Goal: Task Accomplishment & Management: Manage account settings

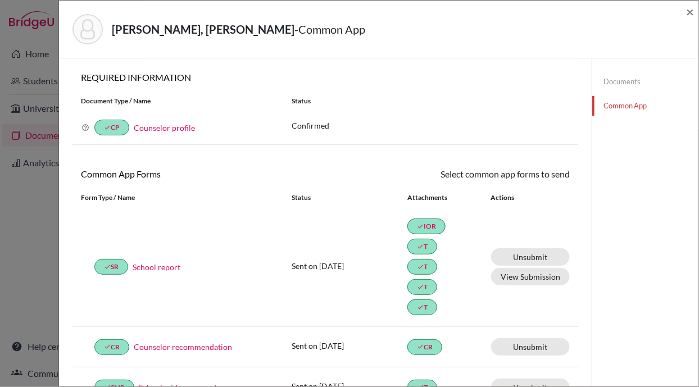
scroll to position [408, 0]
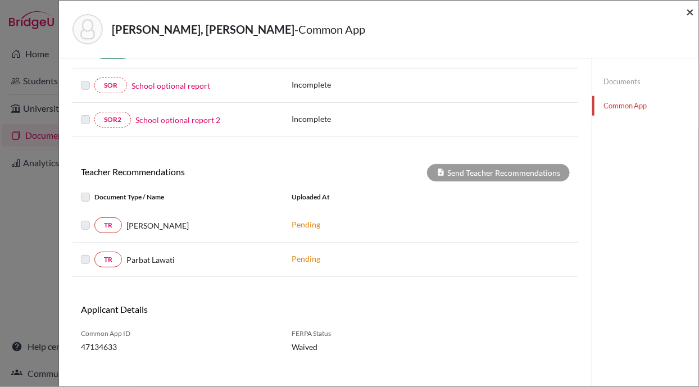
click at [686, 12] on span "×" at bounding box center [690, 11] width 8 height 16
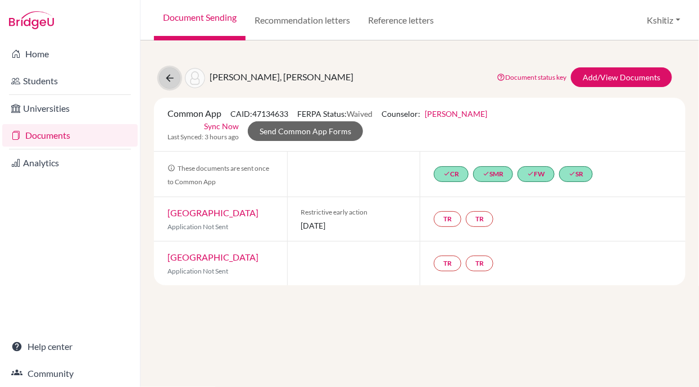
click at [170, 73] on icon at bounding box center [169, 78] width 11 height 11
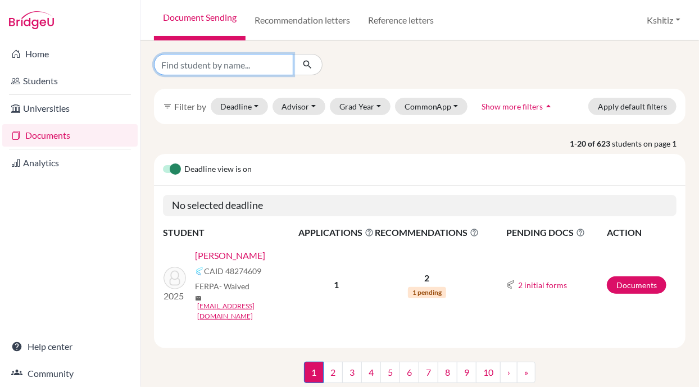
click at [229, 65] on input "Find student by name..." at bounding box center [223, 64] width 139 height 21
type input "Prabesh"
click button "submit" at bounding box center [308, 64] width 30 height 21
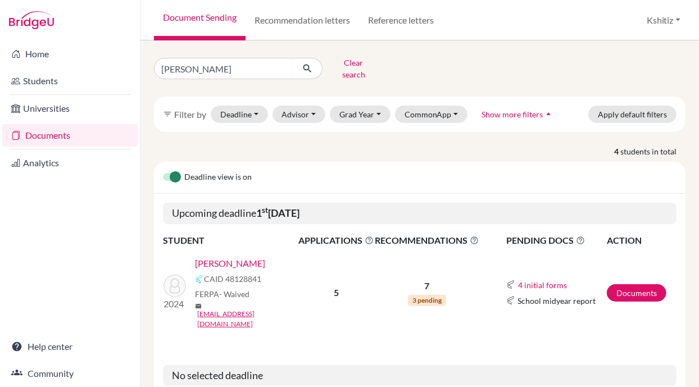
click at [228, 257] on link "[PERSON_NAME]" at bounding box center [230, 263] width 70 height 13
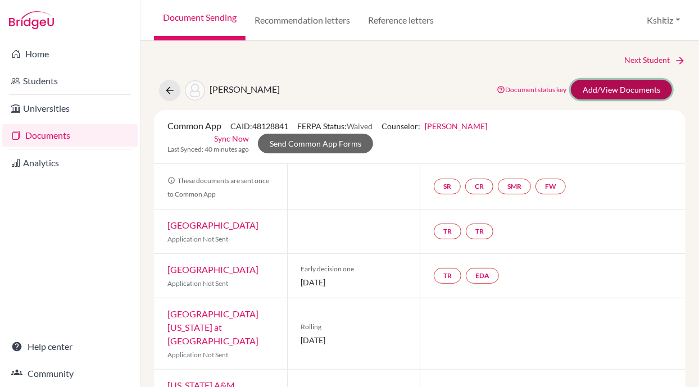
click at [604, 93] on link "Add/View Documents" at bounding box center [621, 90] width 101 height 20
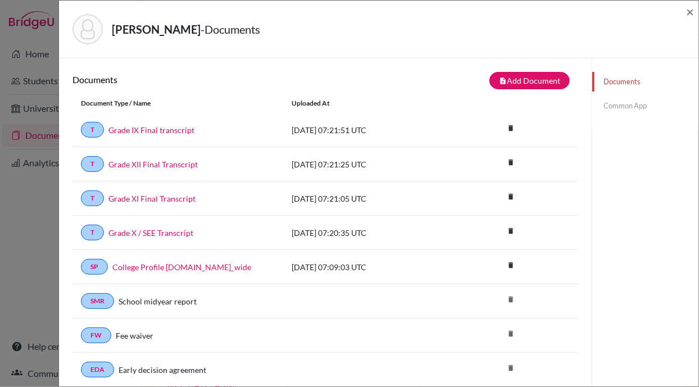
click at [609, 105] on link "Common App" at bounding box center [646, 106] width 106 height 20
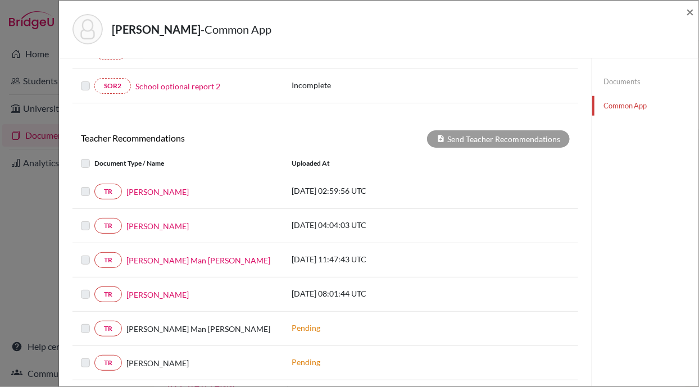
scroll to position [383, 0]
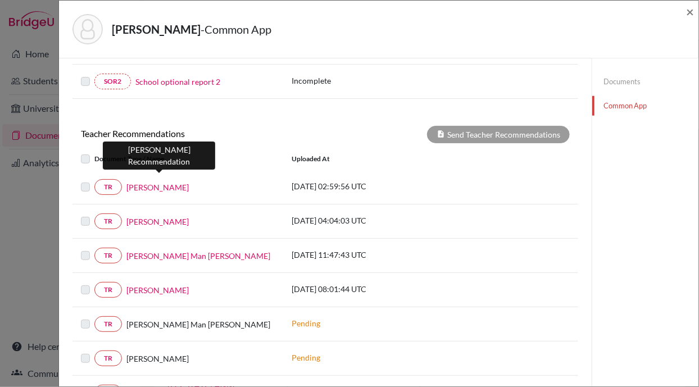
click at [155, 182] on link "[PERSON_NAME]" at bounding box center [157, 188] width 62 height 12
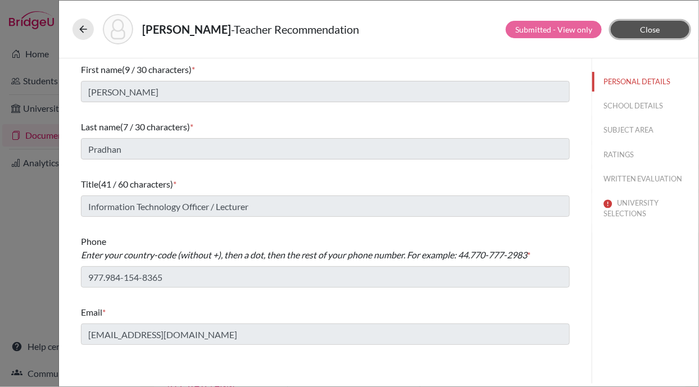
click at [652, 29] on span "Close" at bounding box center [651, 30] width 20 height 10
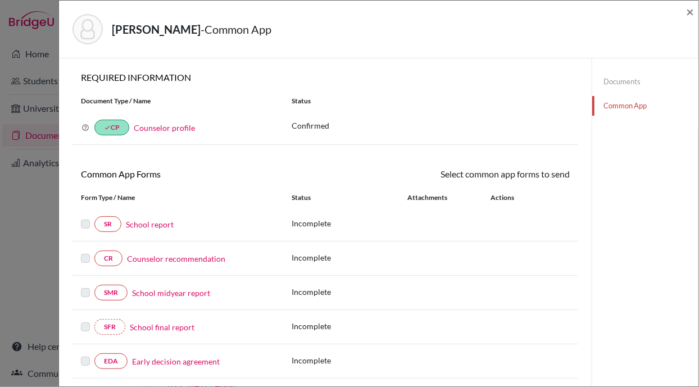
click at [625, 79] on link "Documents" at bounding box center [646, 82] width 106 height 20
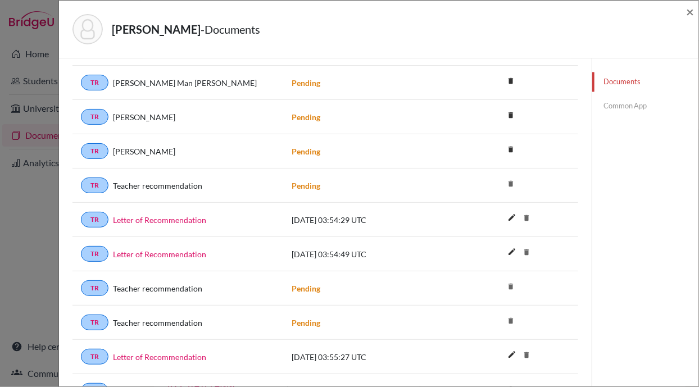
scroll to position [969, 0]
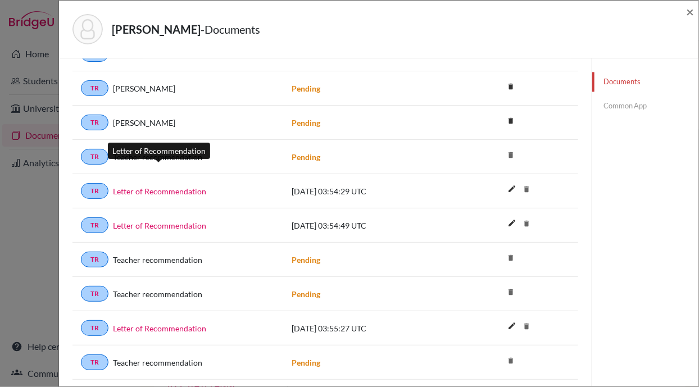
click at [164, 186] on link "Letter of Recommendation" at bounding box center [159, 192] width 93 height 12
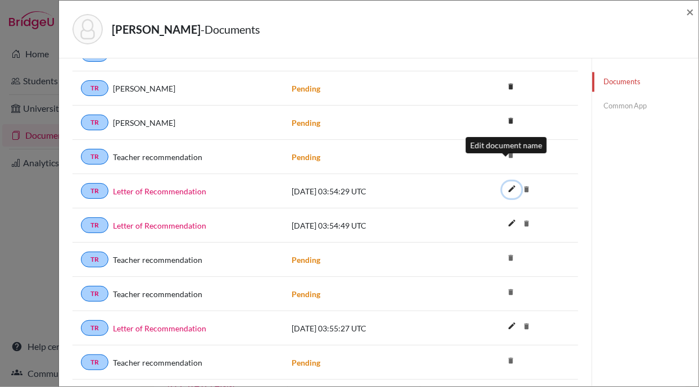
click at [505, 180] on icon "edit" at bounding box center [512, 189] width 18 height 18
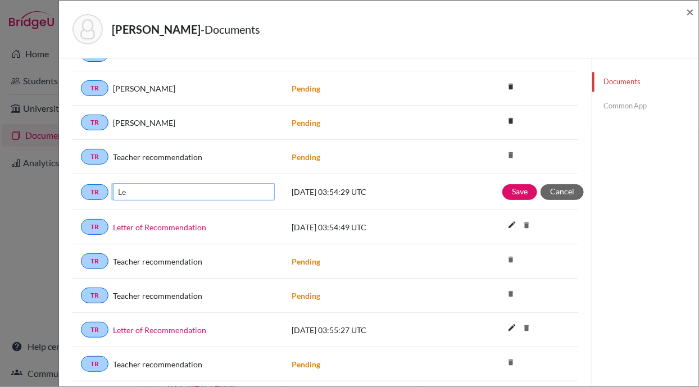
type input "L"
type input "[PERSON_NAME] [PERSON_NAME] 2026"
click at [506, 184] on button "Save" at bounding box center [520, 192] width 35 height 16
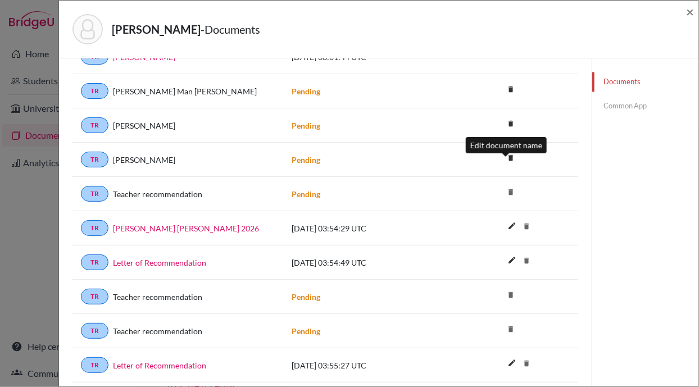
scroll to position [1006, 0]
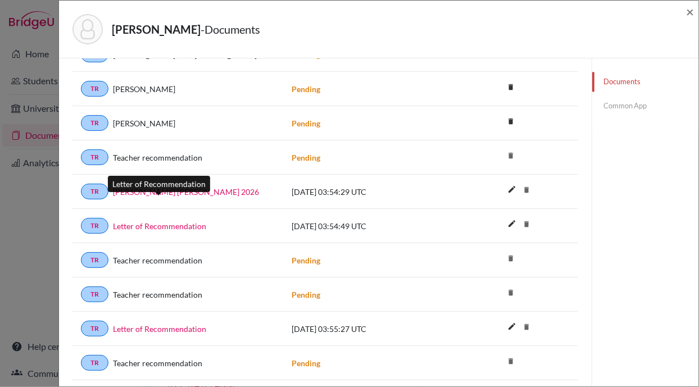
click at [149, 220] on link "Letter of Recommendation" at bounding box center [159, 226] width 93 height 12
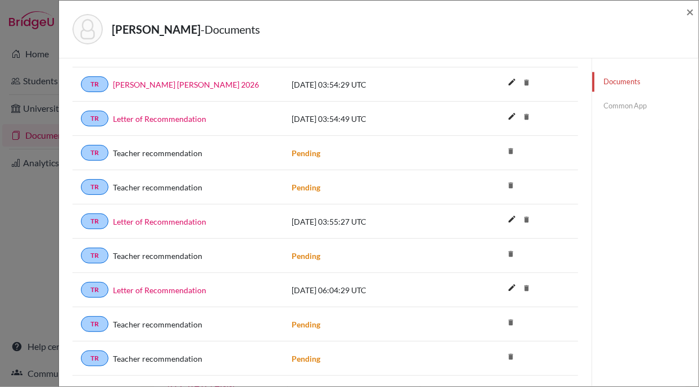
scroll to position [1113, 0]
click at [504, 314] on icon "delete" at bounding box center [511, 322] width 17 height 17
click at [505, 349] on icon "delete" at bounding box center [511, 357] width 17 height 17
click at [691, 12] on span "×" at bounding box center [690, 11] width 8 height 16
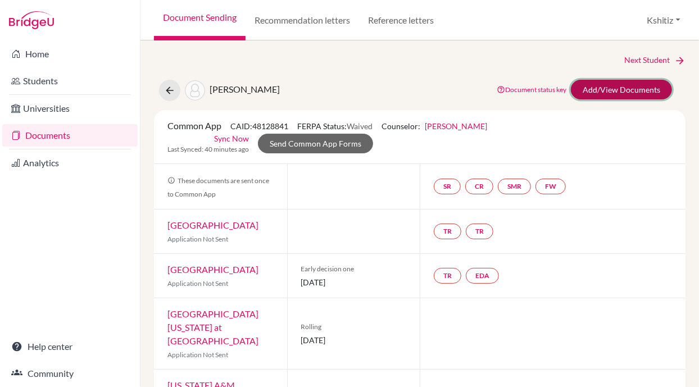
click at [603, 84] on link "Add/View Documents" at bounding box center [621, 90] width 101 height 20
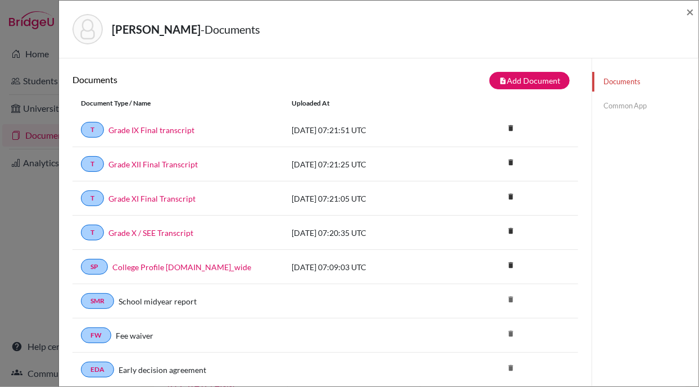
click at [610, 106] on link "Common App" at bounding box center [646, 106] width 106 height 20
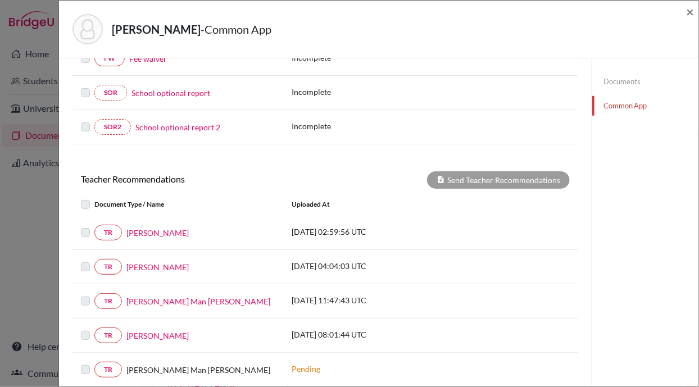
scroll to position [293, 0]
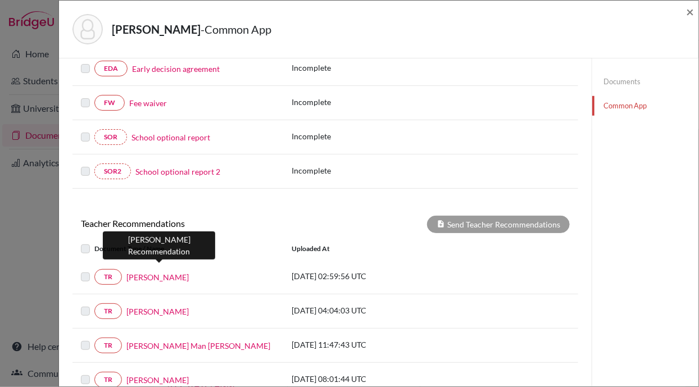
click at [173, 272] on link "[PERSON_NAME]" at bounding box center [157, 278] width 62 height 12
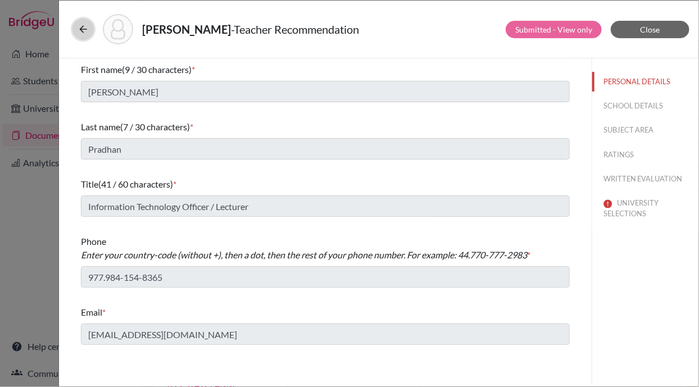
click at [83, 29] on icon at bounding box center [83, 29] width 11 height 11
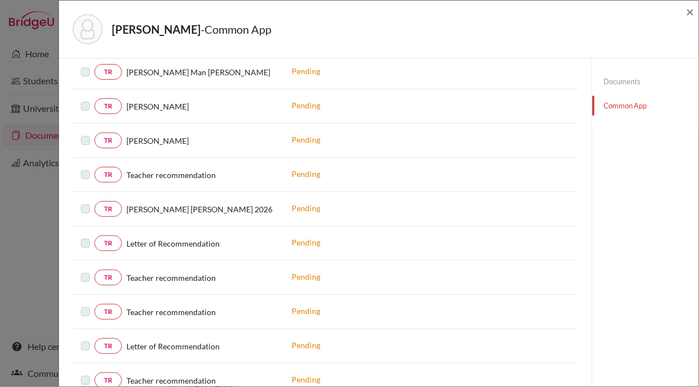
scroll to position [625, 0]
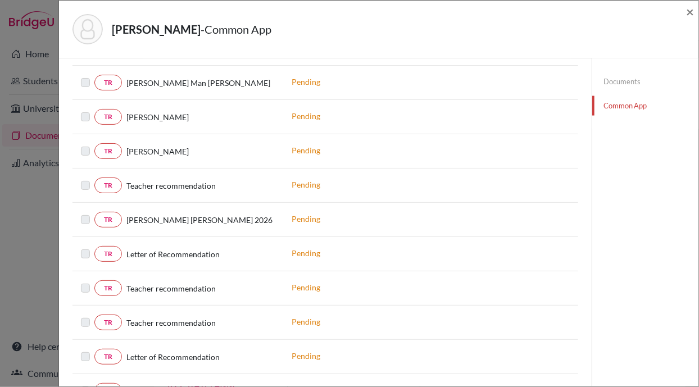
click at [608, 78] on link "Documents" at bounding box center [646, 82] width 106 height 20
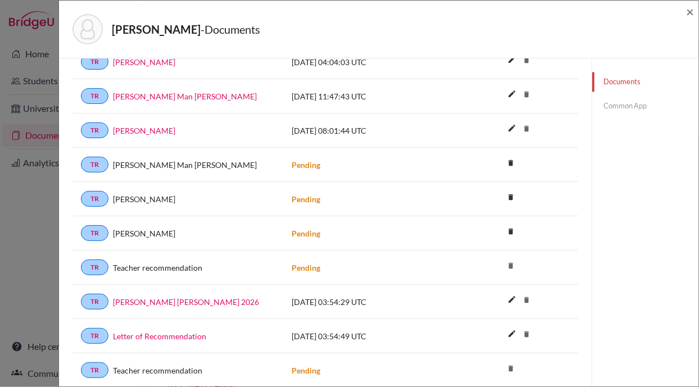
scroll to position [863, 0]
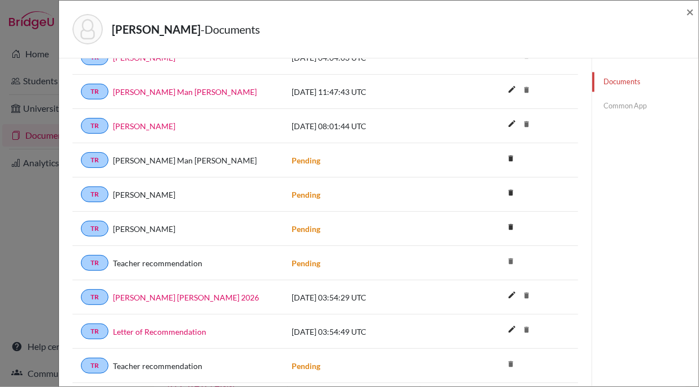
click at [337, 293] on span "[DATE] 03:54:29 UTC" at bounding box center [329, 298] width 75 height 10
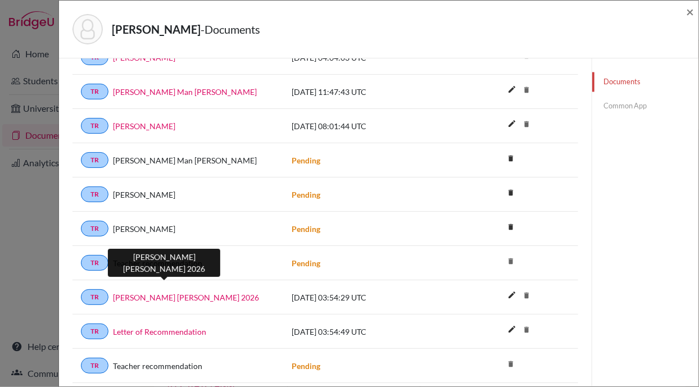
click at [141, 292] on link "[PERSON_NAME] [PERSON_NAME] 2026" at bounding box center [186, 298] width 146 height 12
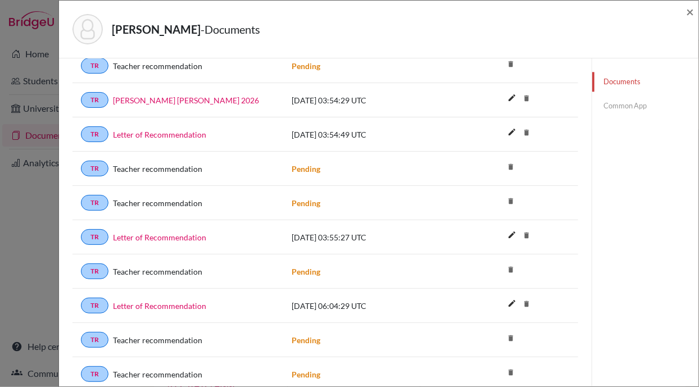
scroll to position [1077, 0]
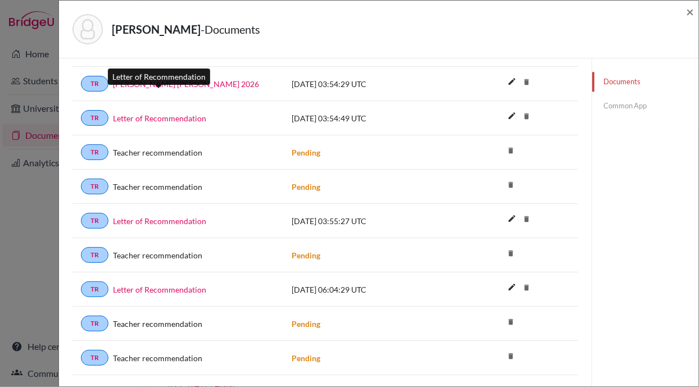
click at [175, 112] on link "Letter of Recommendation" at bounding box center [159, 118] width 93 height 12
click at [693, 12] on span "×" at bounding box center [690, 11] width 8 height 16
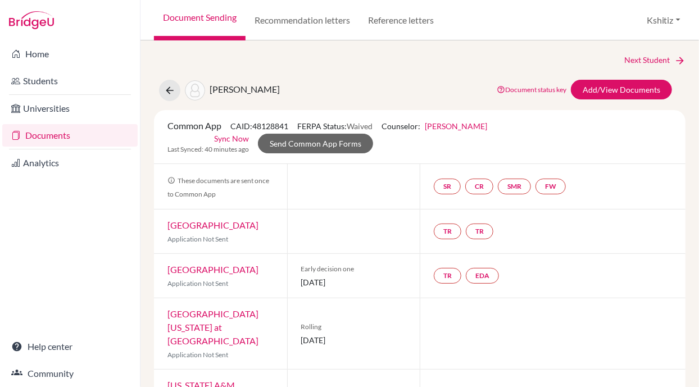
click at [228, 135] on link "Sync Now" at bounding box center [231, 139] width 35 height 12
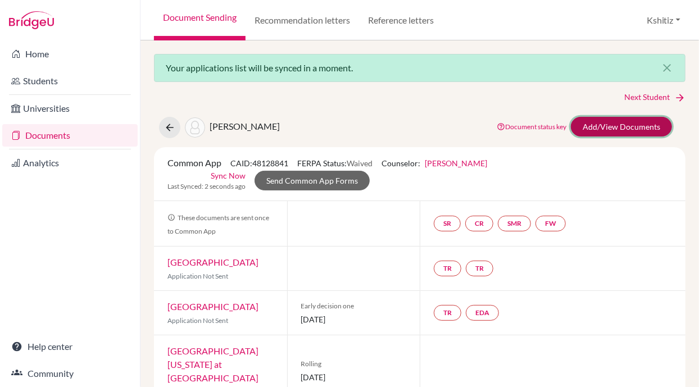
click at [616, 128] on link "Add/View Documents" at bounding box center [621, 127] width 101 height 20
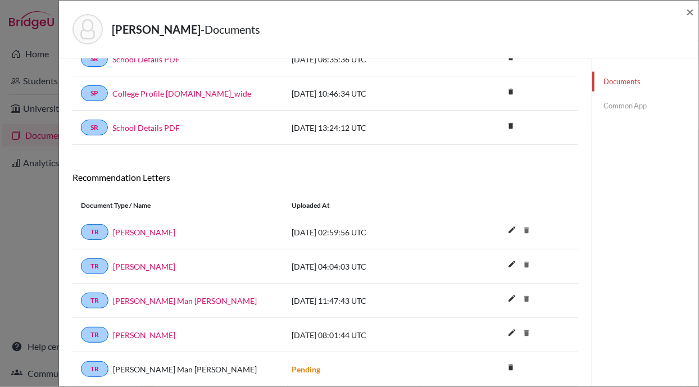
scroll to position [684, 0]
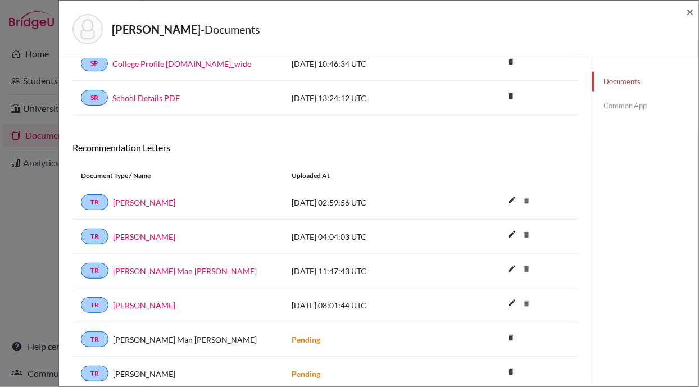
click at [613, 102] on link "Common App" at bounding box center [646, 106] width 106 height 20
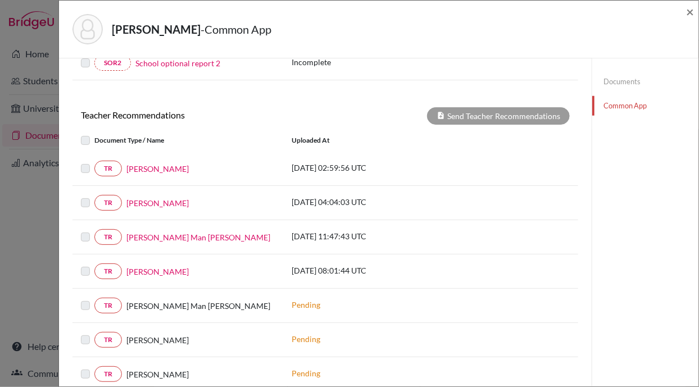
scroll to position [405, 0]
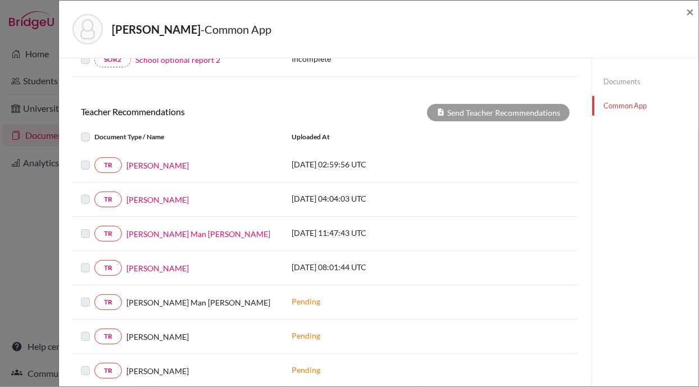
click at [618, 77] on link "Documents" at bounding box center [646, 82] width 106 height 20
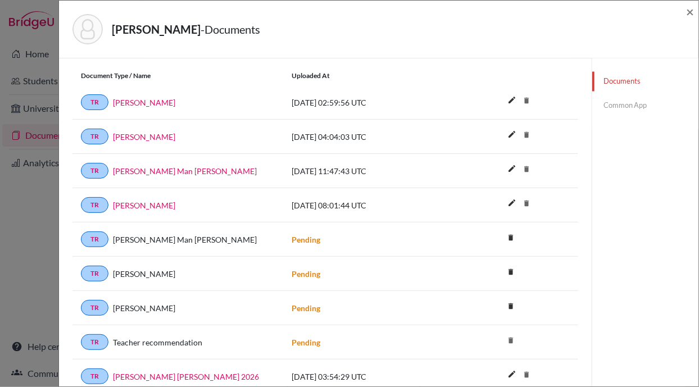
scroll to position [772, 0]
